Goal: Navigation & Orientation: Find specific page/section

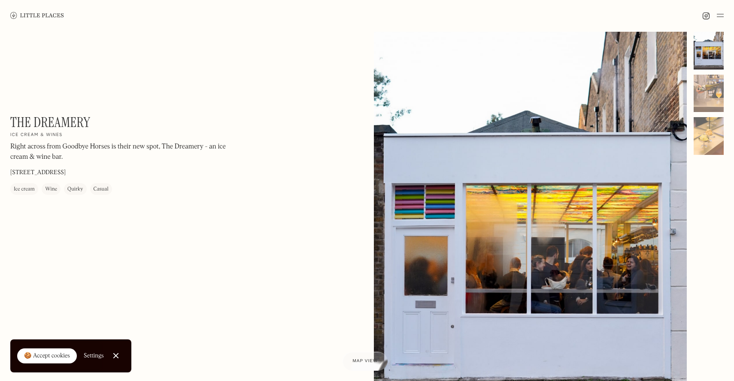
scroll to position [9, 0]
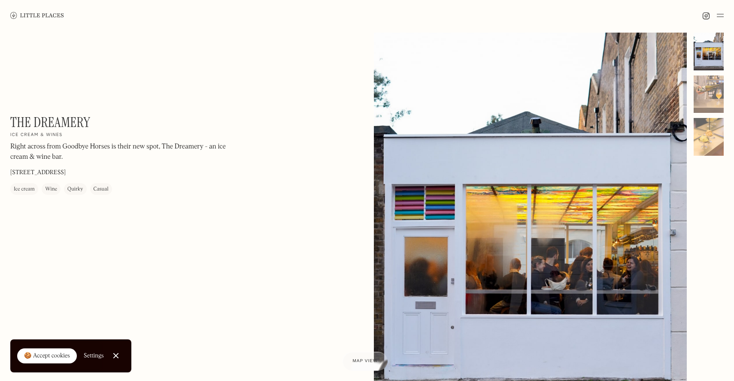
click at [726, 17] on div at bounding box center [367, 15] width 734 height 31
click at [717, 17] on img at bounding box center [720, 15] width 7 height 10
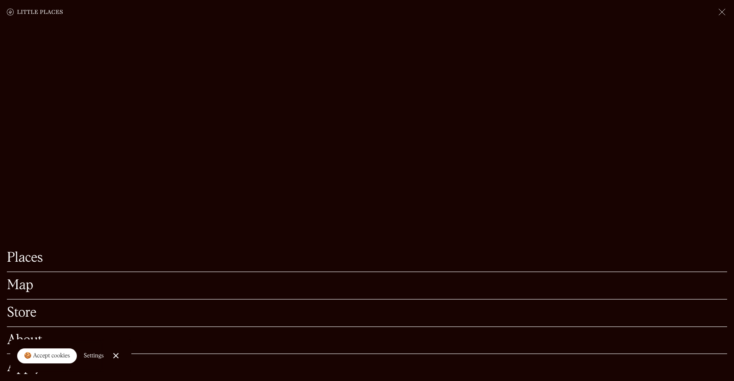
click at [31, 261] on link "Places" at bounding box center [367, 258] width 720 height 13
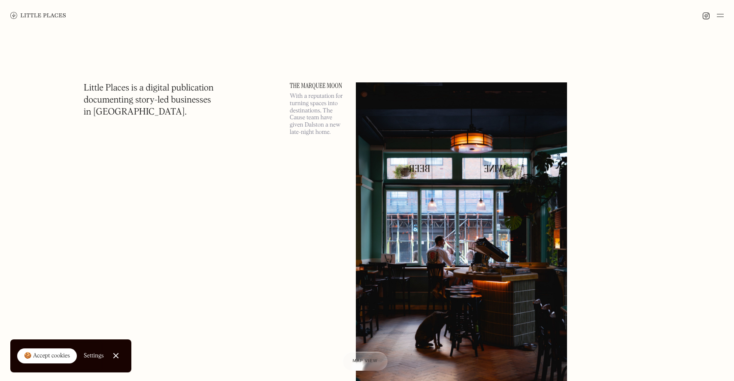
click at [722, 8] on div at bounding box center [367, 15] width 734 height 31
click at [722, 11] on img at bounding box center [720, 15] width 7 height 10
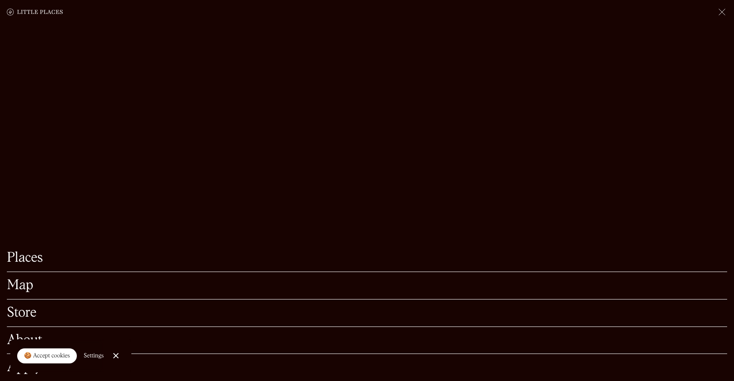
click at [173, 287] on link "Map" at bounding box center [367, 285] width 720 height 13
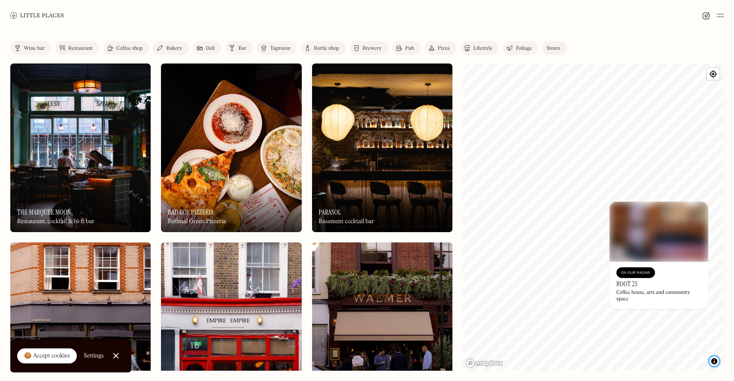
click at [715, 361] on span "Toggle attribution" at bounding box center [714, 361] width 5 height 9
click at [710, 363] on button "Toggle attribution" at bounding box center [714, 361] width 10 height 10
